Goal: Task Accomplishment & Management: Manage account settings

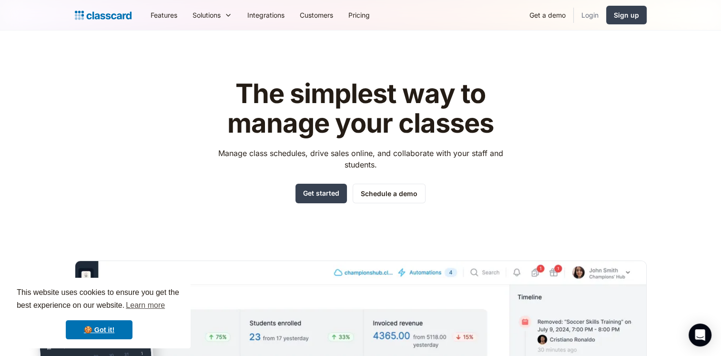
click at [591, 9] on link "Login" at bounding box center [590, 14] width 32 height 21
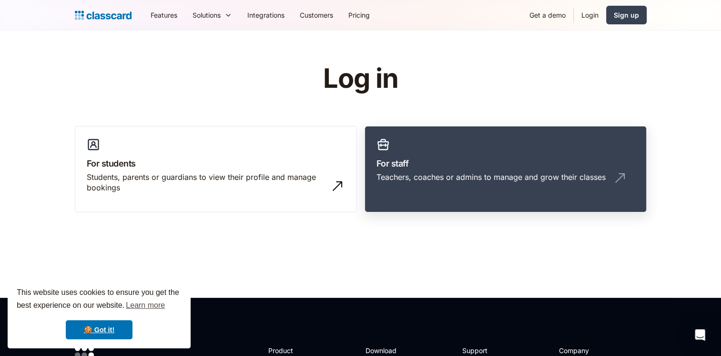
click at [490, 135] on link "For staff Teachers, coaches or admins to manage and grow their classes" at bounding box center [506, 169] width 282 height 87
